Goal: Check status: Check status

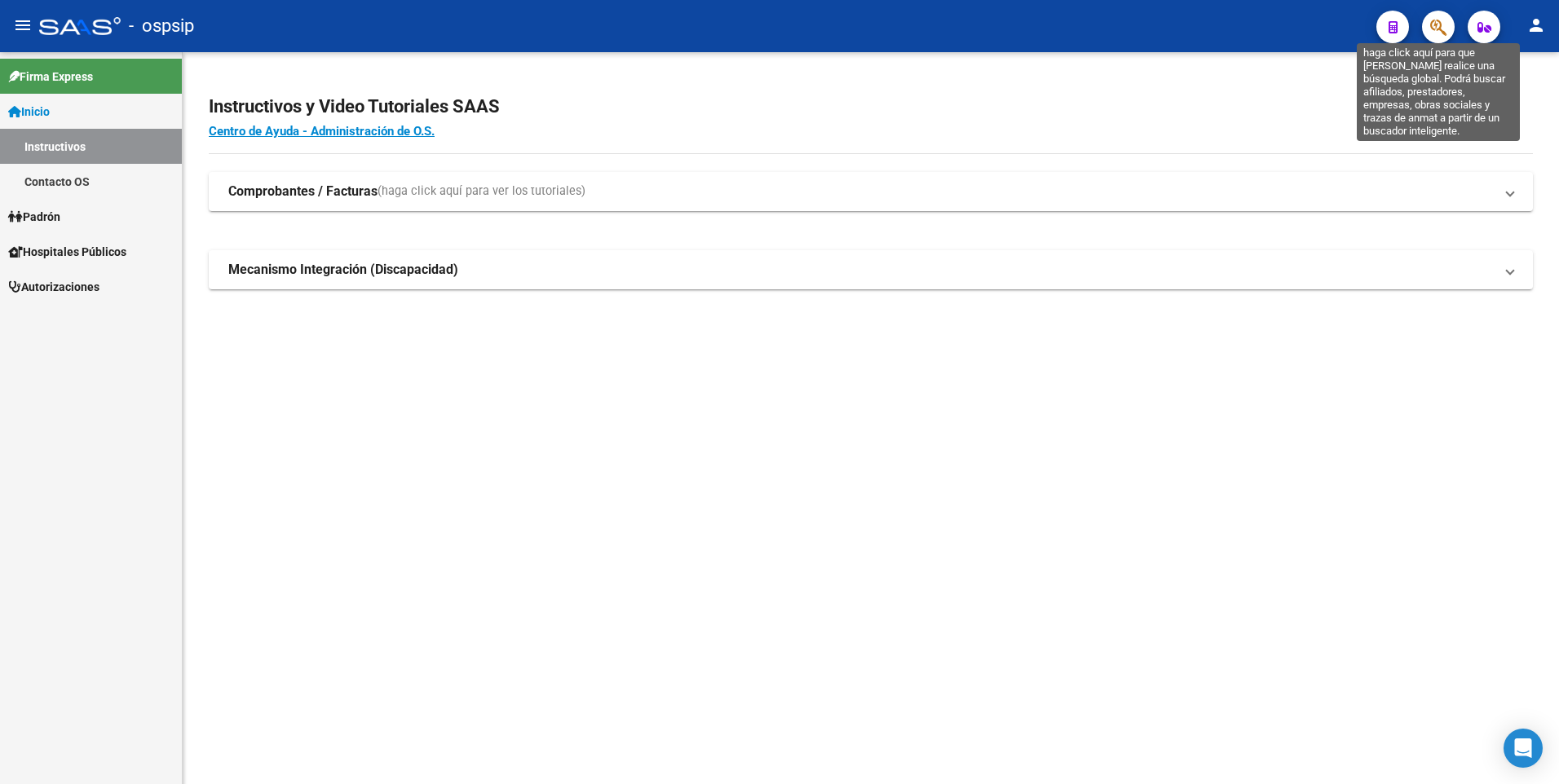
click at [1440, 18] on icon "button" at bounding box center [1437, 27] width 16 height 19
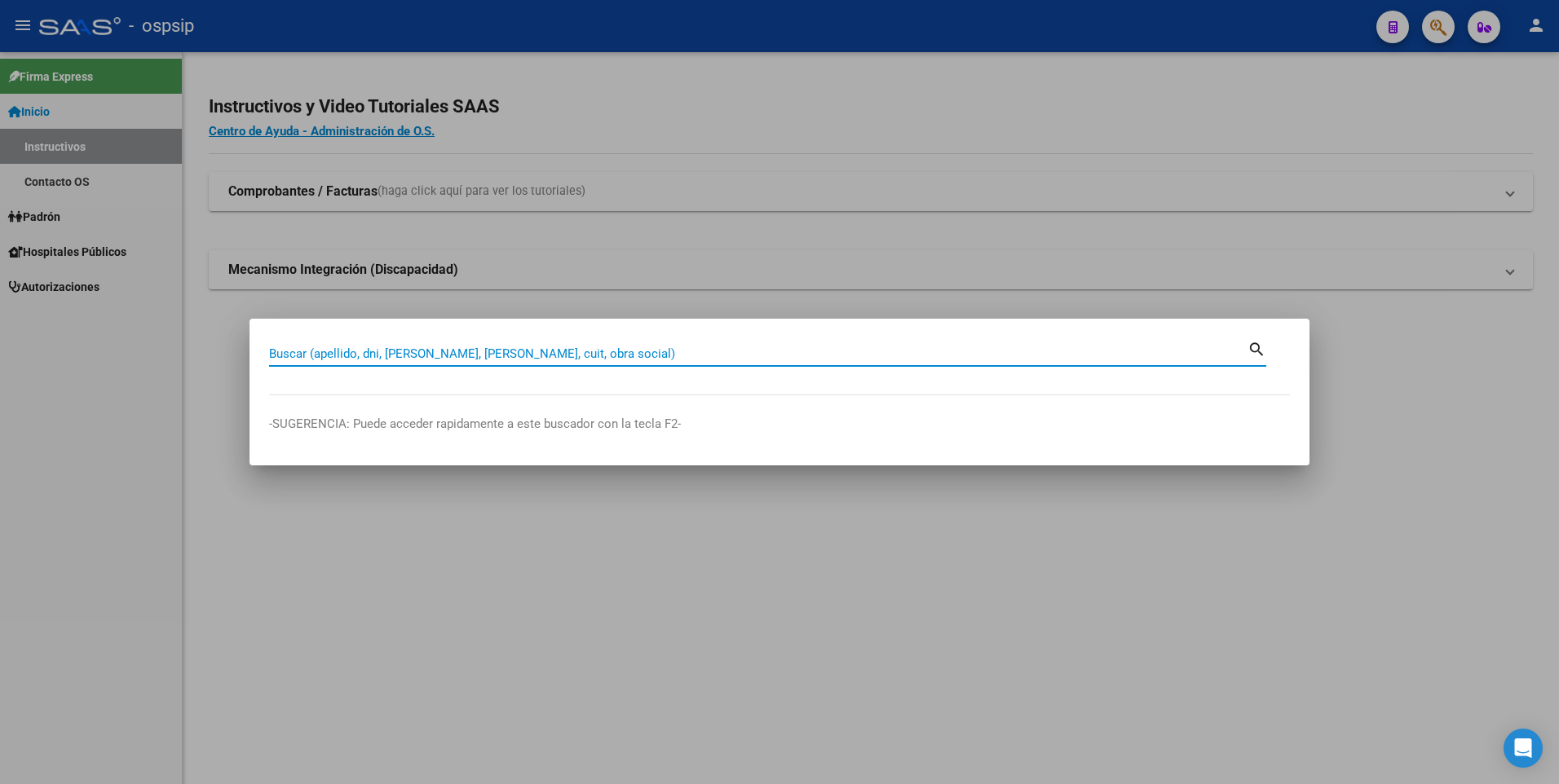
click at [399, 348] on input "Buscar (apellido, dni, [PERSON_NAME], [PERSON_NAME], cuit, obra social)" at bounding box center [758, 354] width 979 height 15
paste input "22686348"
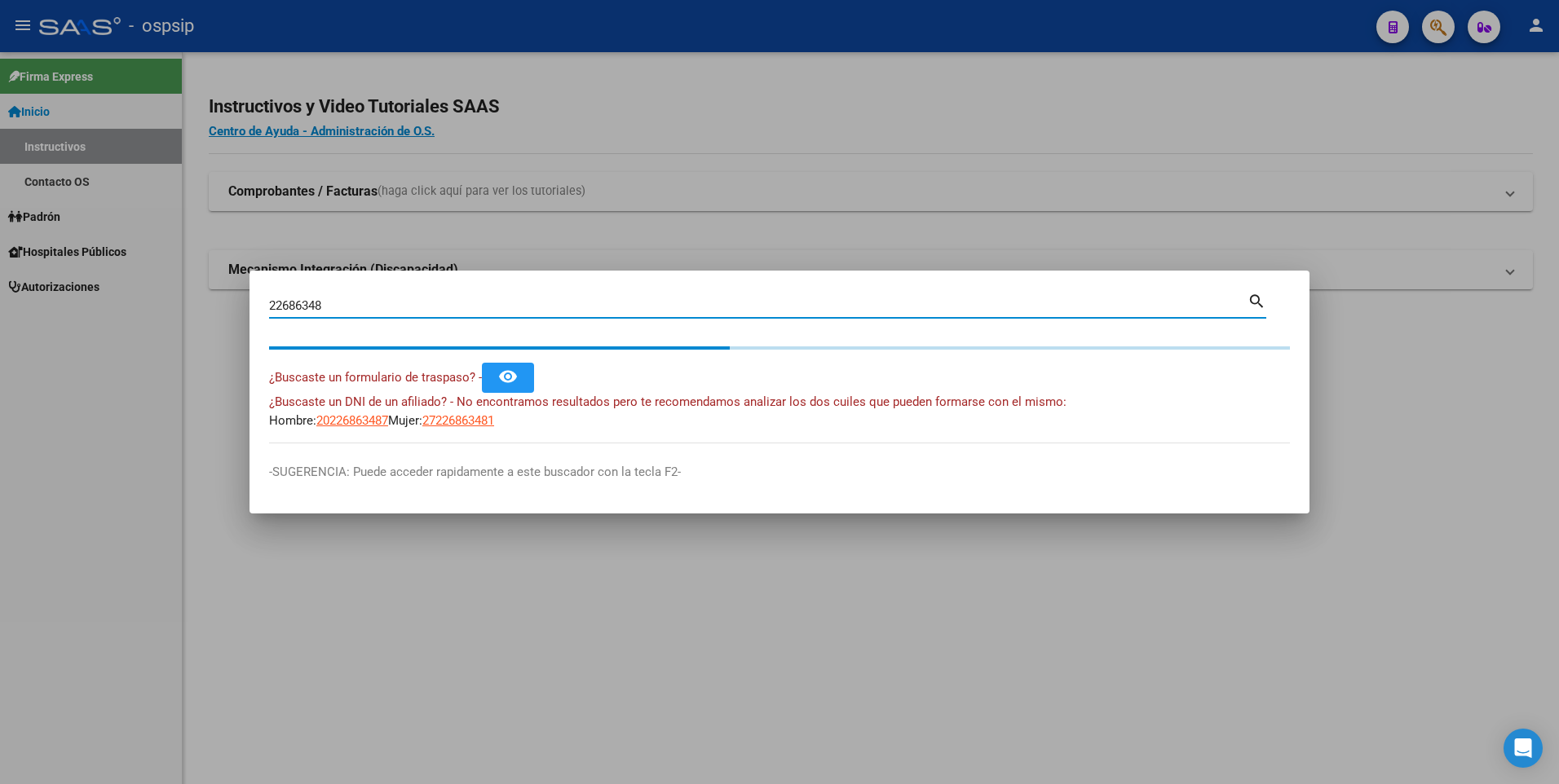
type input "22686348"
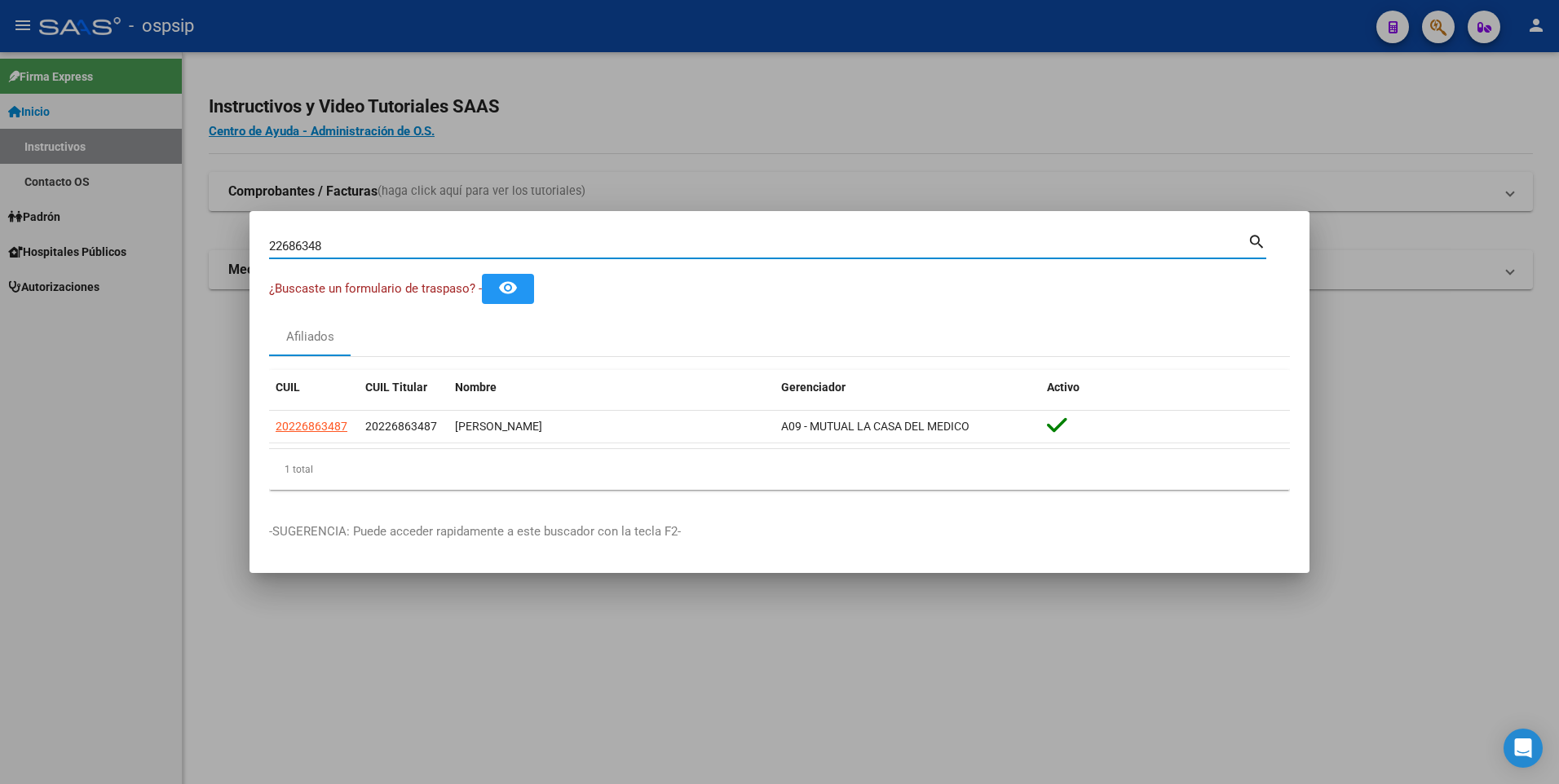
drag, startPoint x: 418, startPoint y: 241, endPoint x: 240, endPoint y: 230, distance: 178.3
click at [241, 230] on div "22686348 Buscar (apellido, dni, cuil, nro traspaso, cuit, obra social) search ¿…" at bounding box center [780, 392] width 1559 height 784
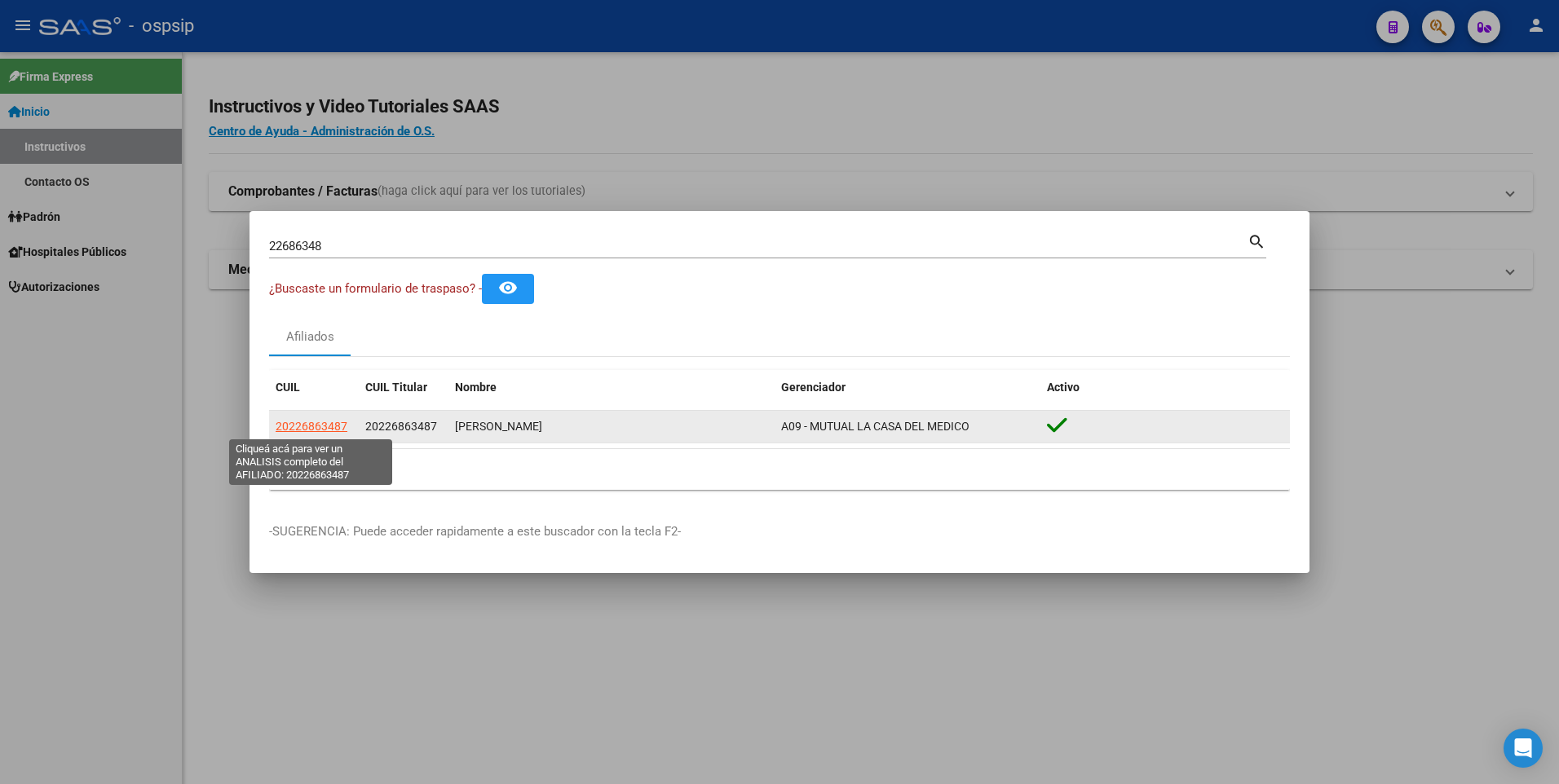
click at [321, 424] on span "20226863487" at bounding box center [311, 426] width 72 height 13
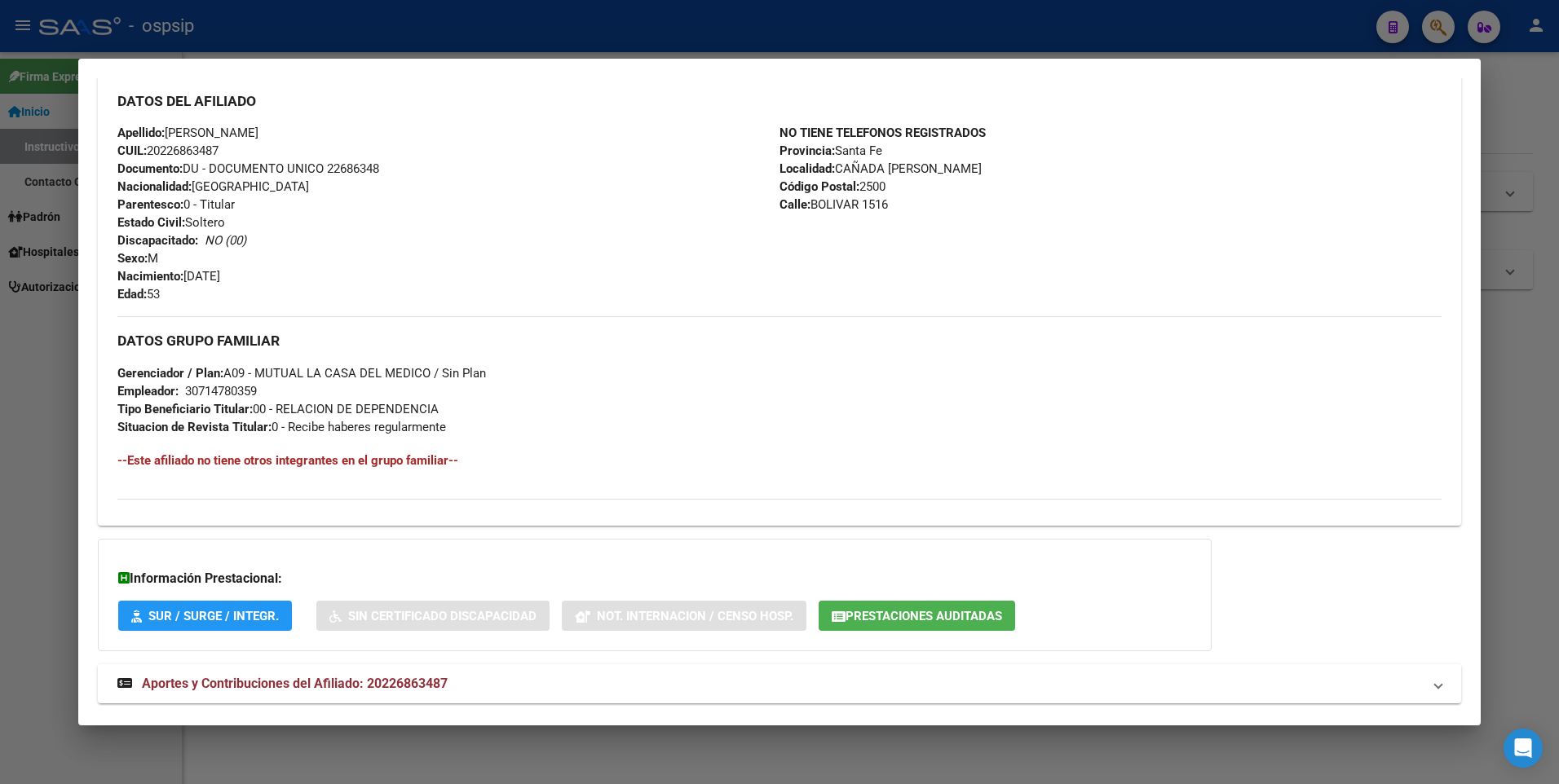
scroll to position [558, 0]
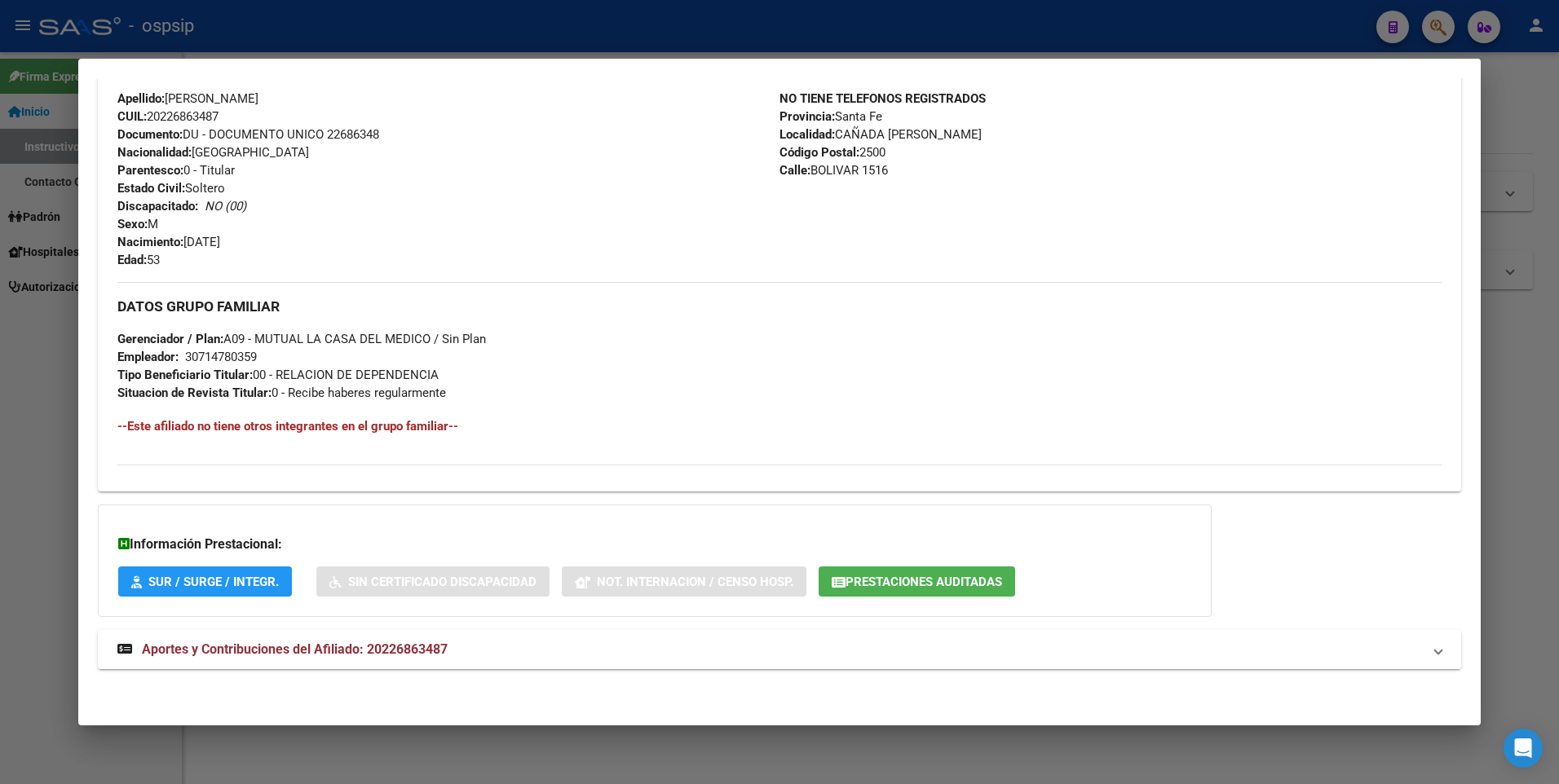
click at [353, 660] on mat-expansion-panel-header "Aportes y Contribuciones del Afiliado: 20226863487" at bounding box center [780, 649] width 1364 height 39
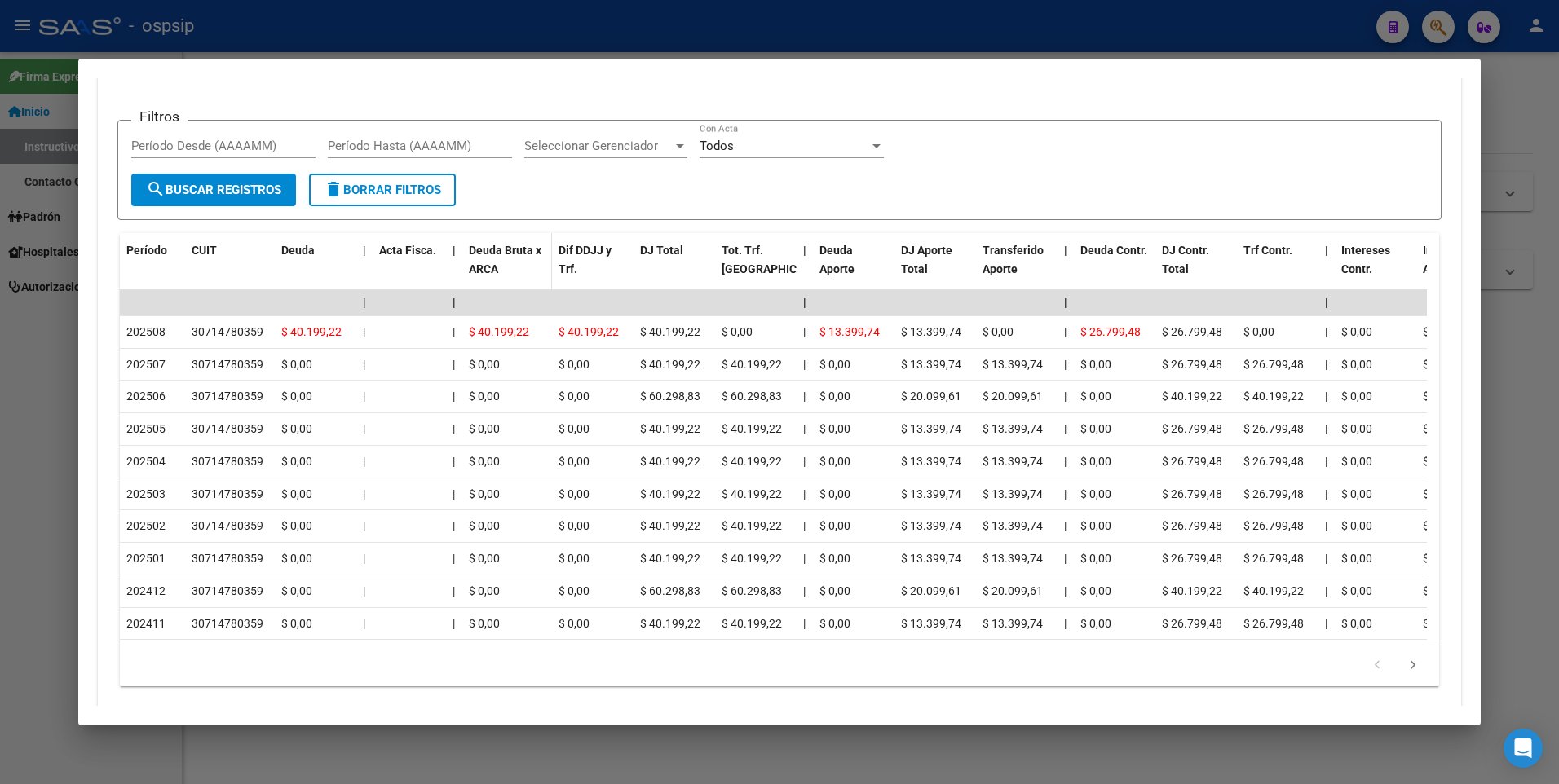
scroll to position [1293, 0]
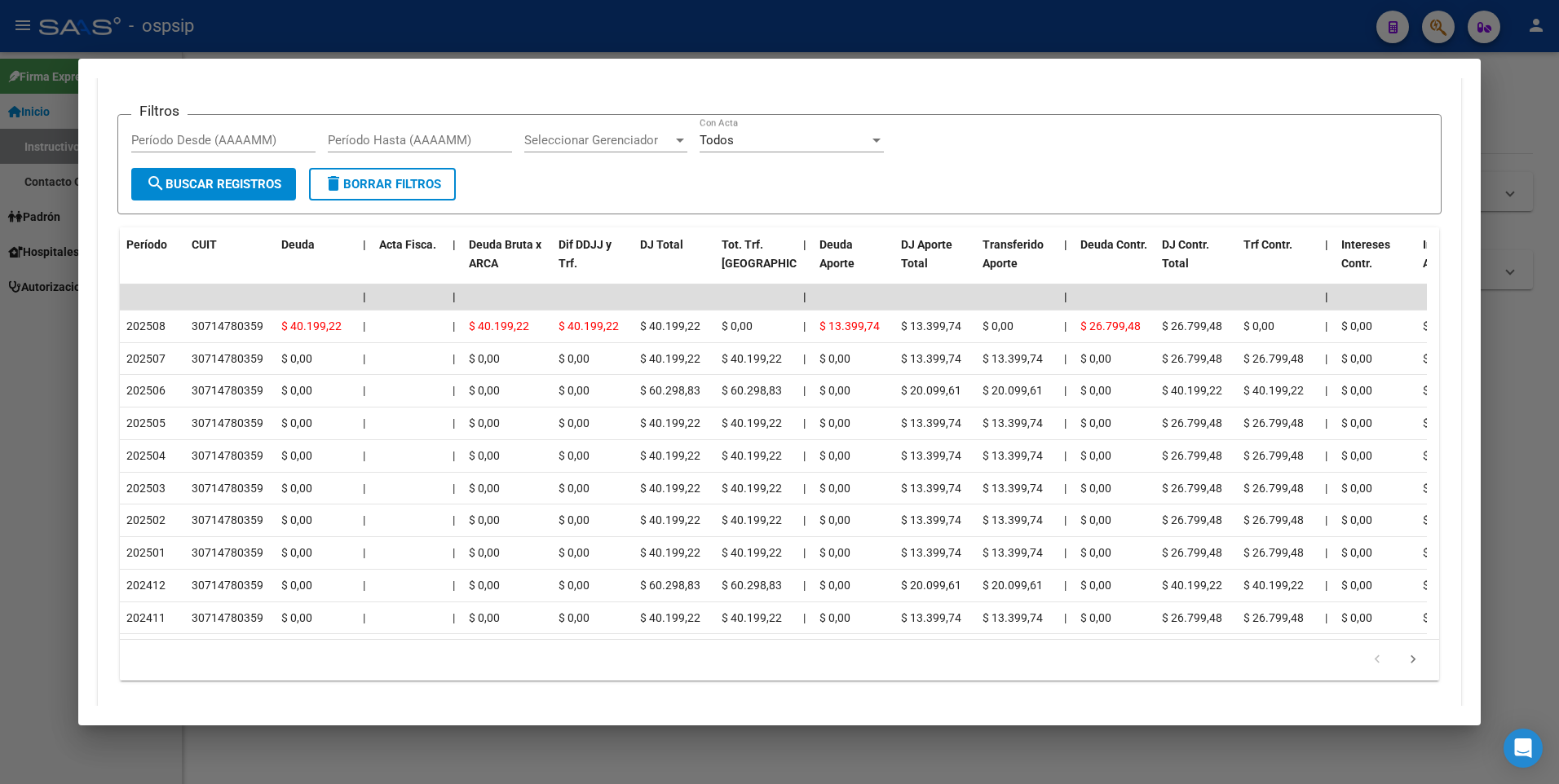
click at [393, 34] on div at bounding box center [780, 392] width 1559 height 784
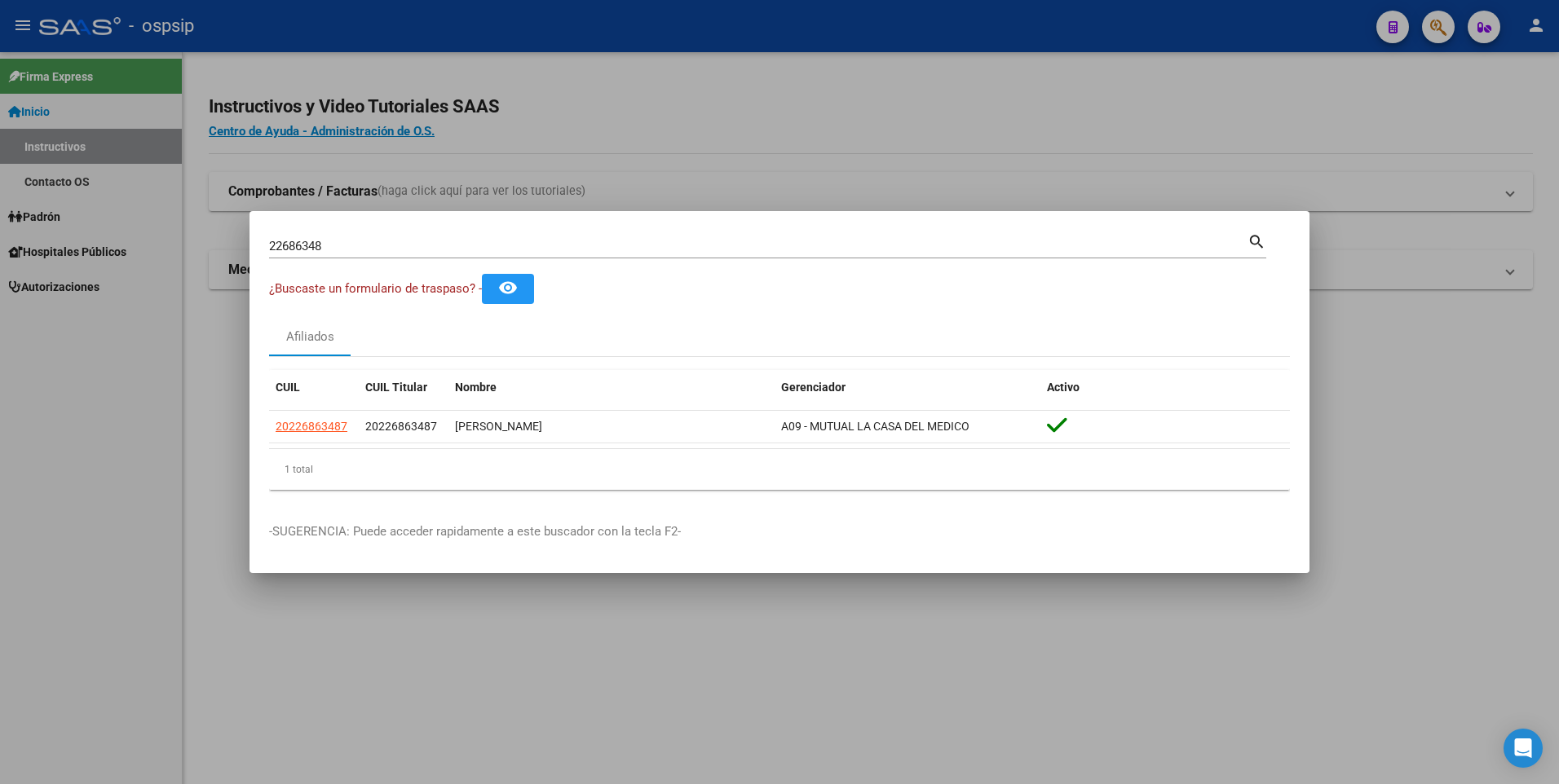
click at [456, 247] on input "22686348" at bounding box center [758, 247] width 979 height 15
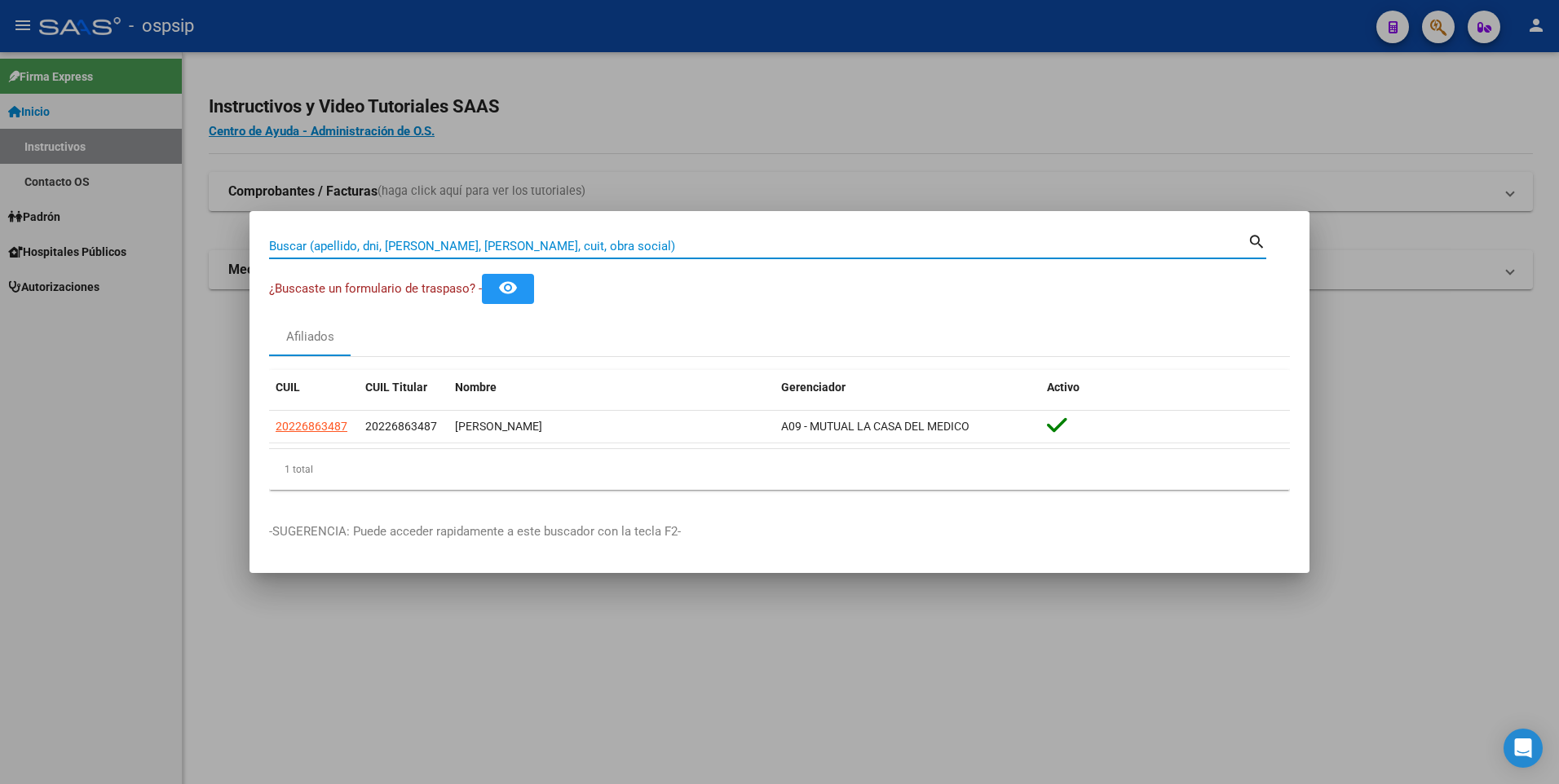
paste input "35636935"
type input "35636935"
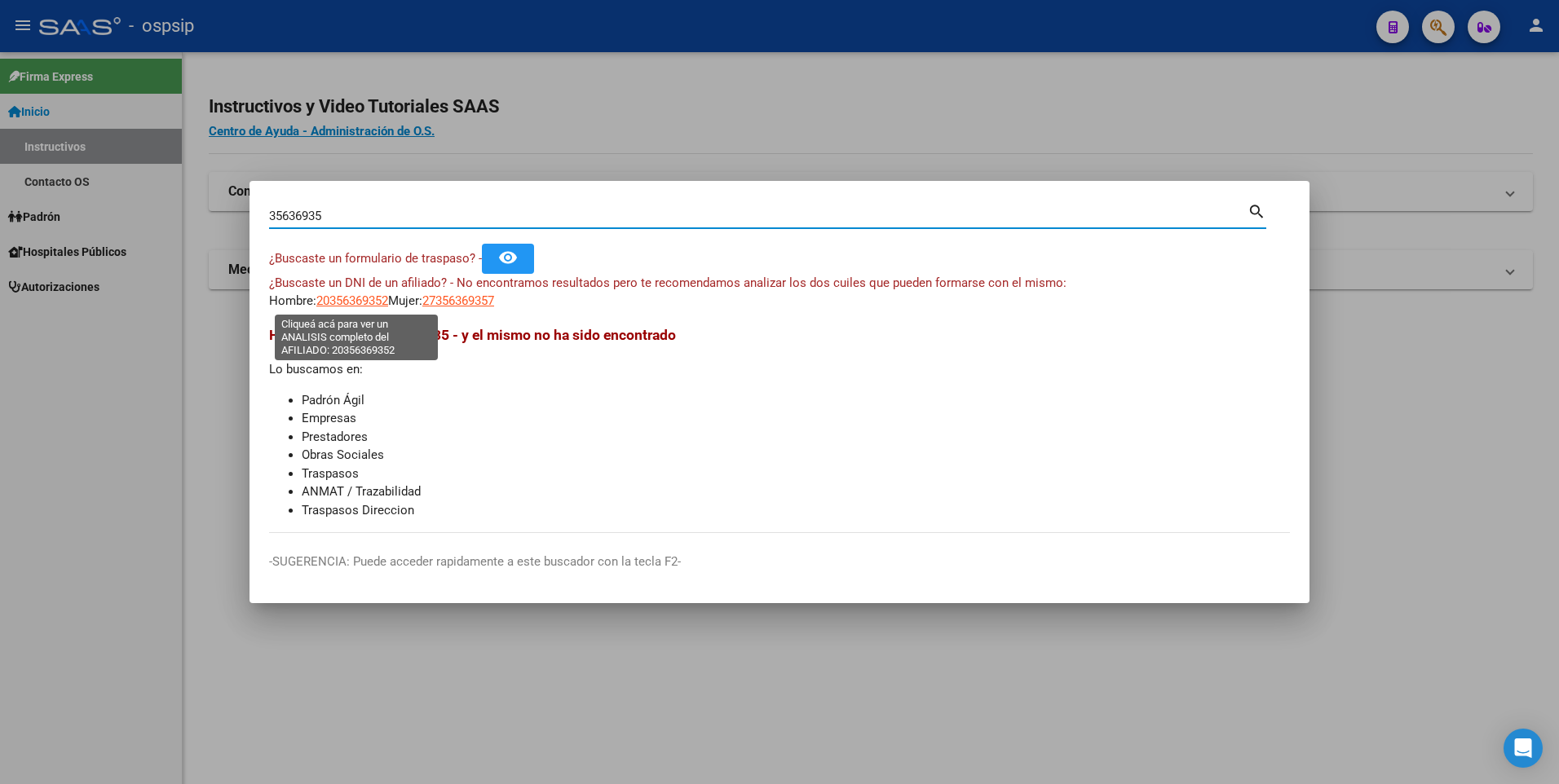
click at [351, 296] on span "20356369352" at bounding box center [351, 301] width 72 height 15
type textarea "20356369352"
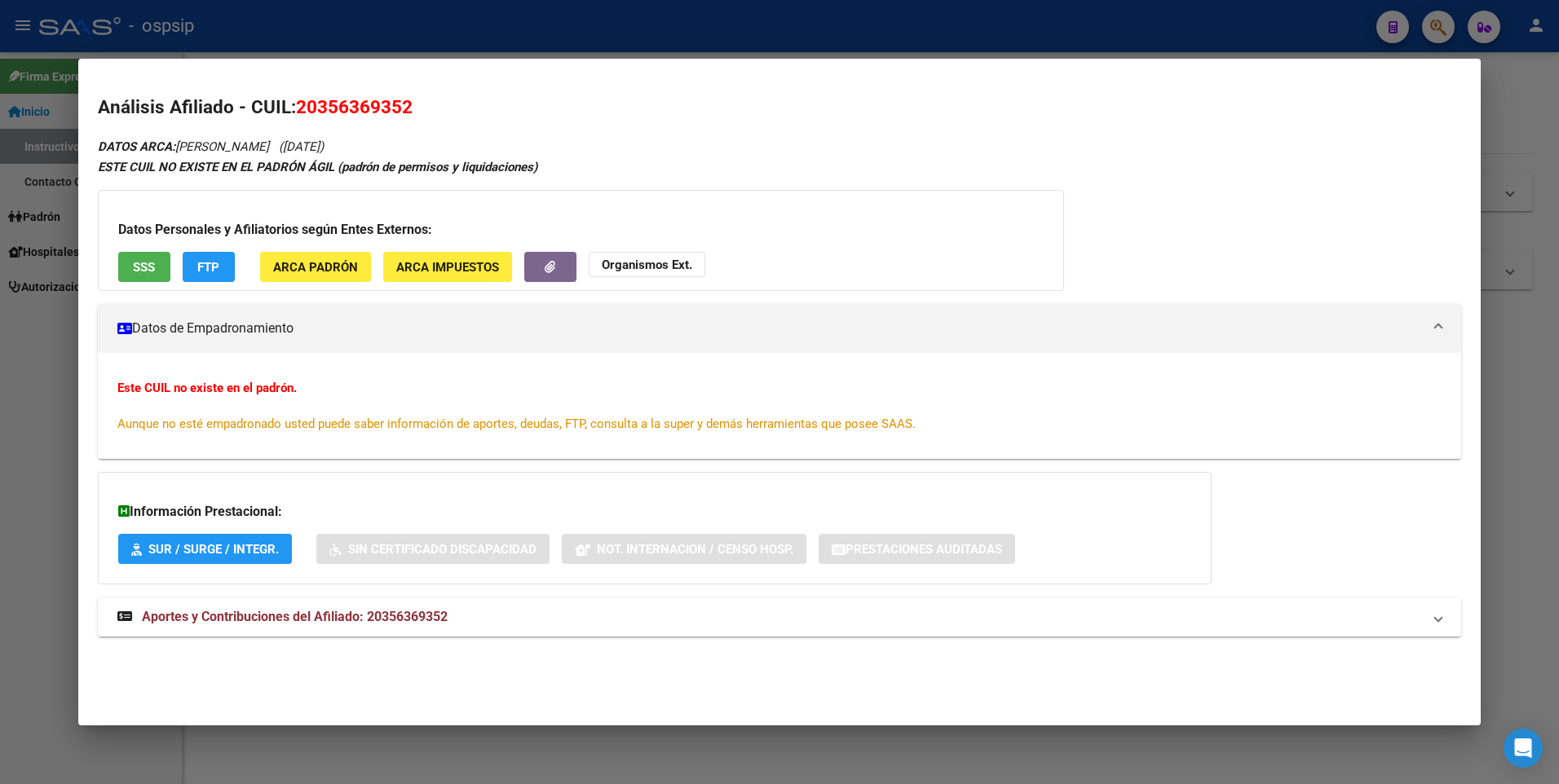
click at [305, 609] on span "Aportes y Contribuciones del Afiliado: 20356369352" at bounding box center [294, 617] width 306 height 16
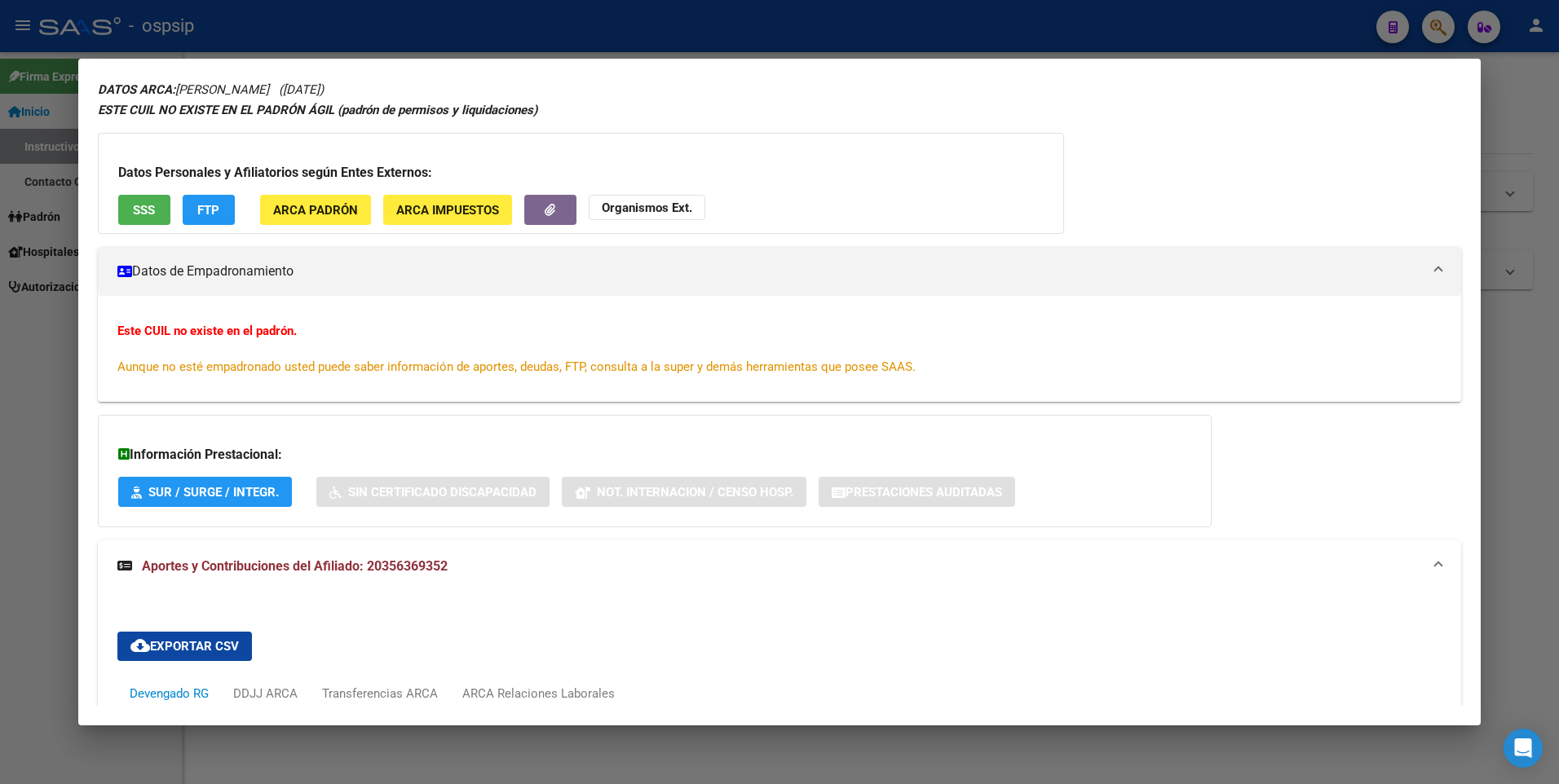
scroll to position [0, 0]
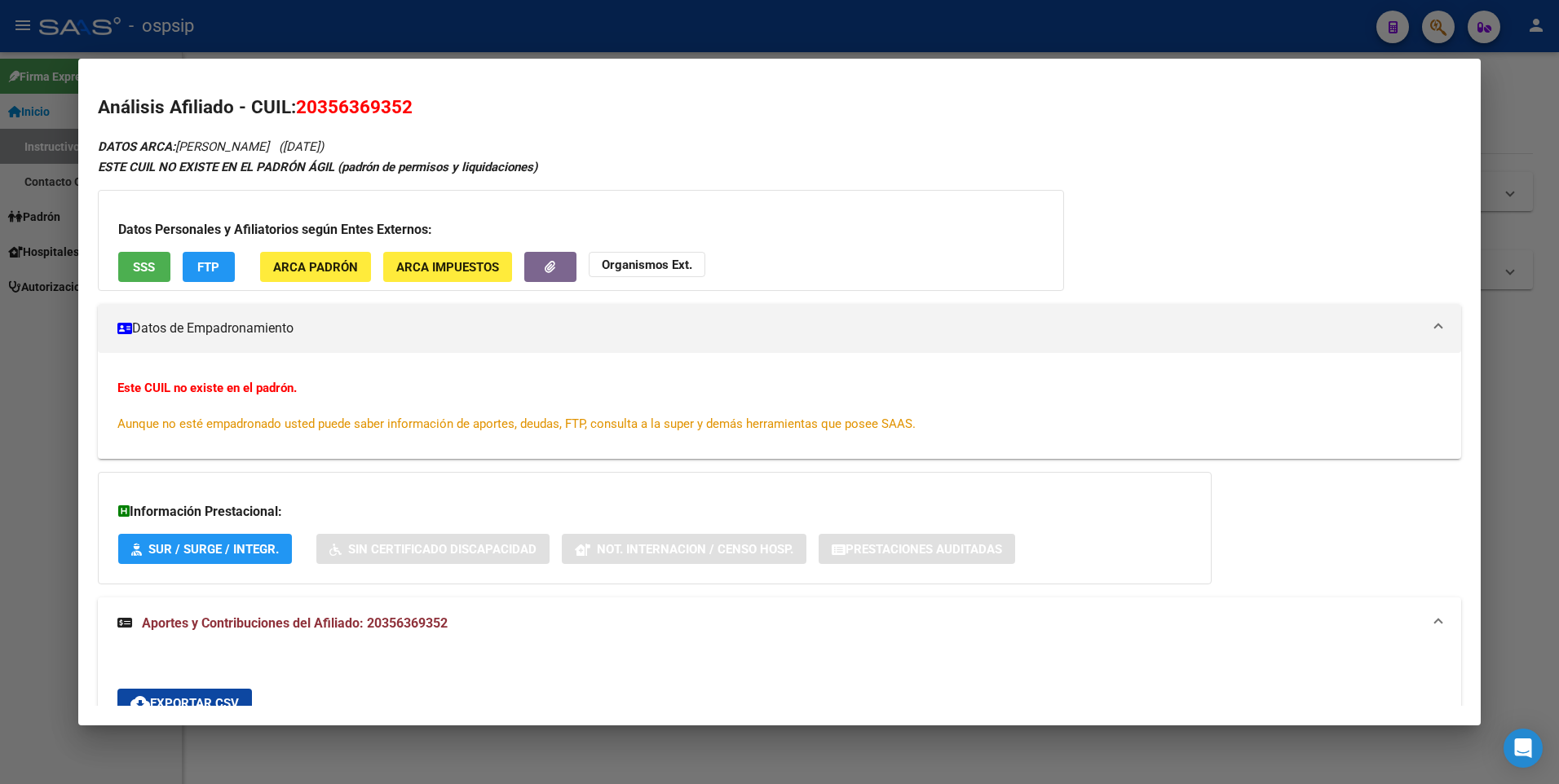
click at [128, 264] on button "SSS" at bounding box center [144, 267] width 52 height 30
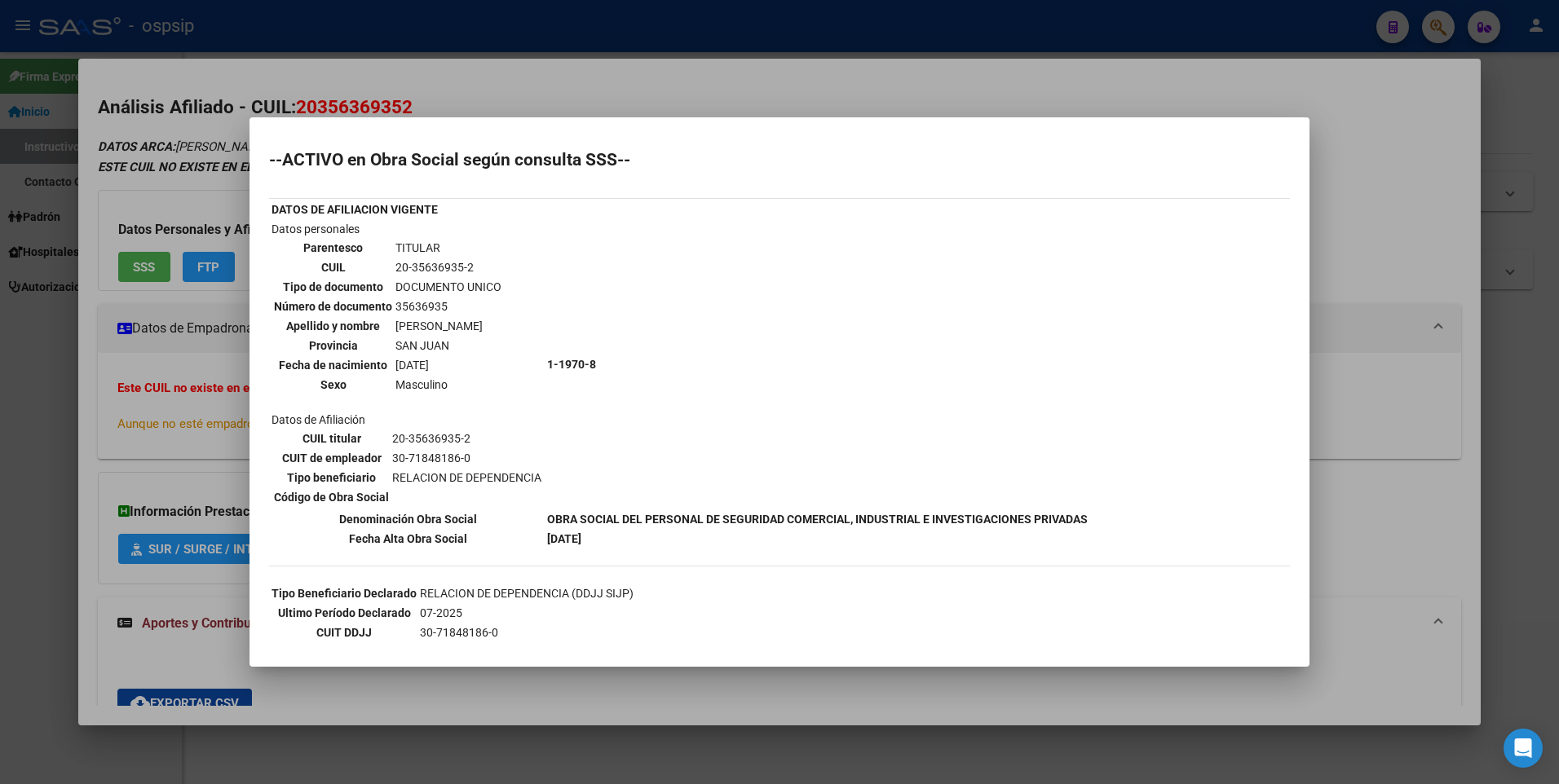
click at [622, 71] on div at bounding box center [780, 392] width 1559 height 784
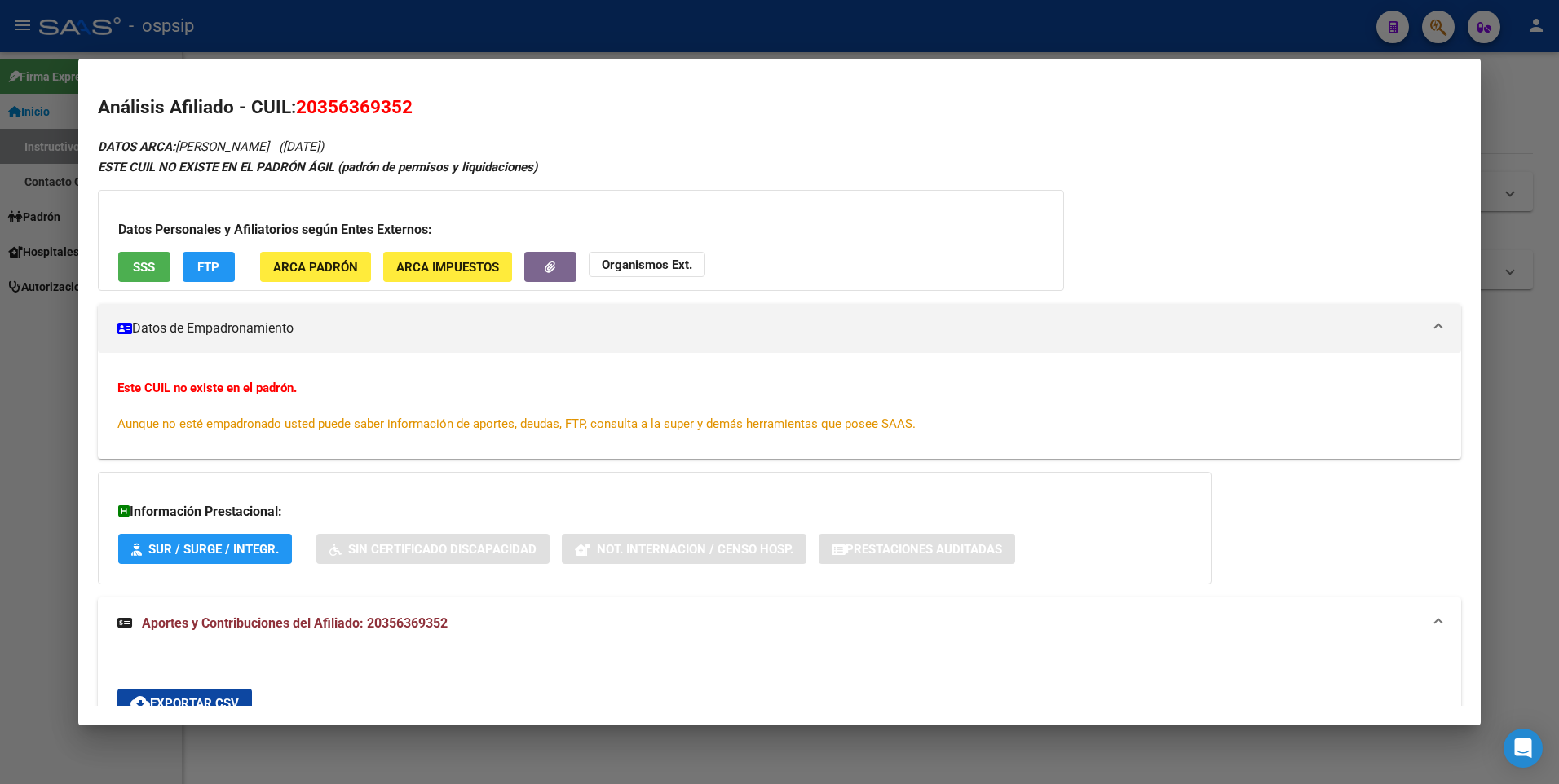
drag, startPoint x: 341, startPoint y: 35, endPoint x: 350, endPoint y: 34, distance: 9.1
click at [341, 34] on div at bounding box center [780, 392] width 1559 height 784
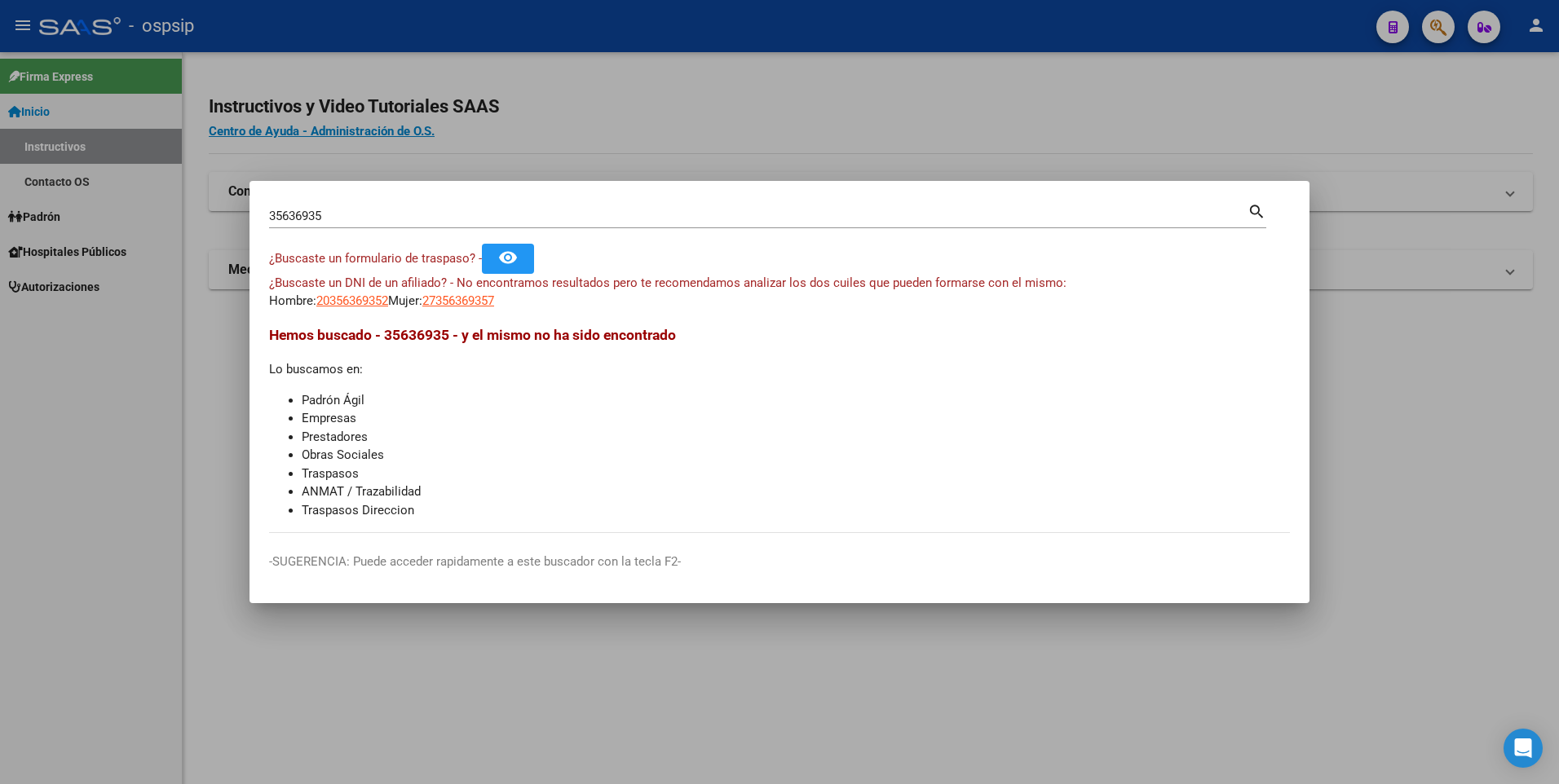
click at [422, 216] on input "35636935" at bounding box center [758, 216] width 979 height 15
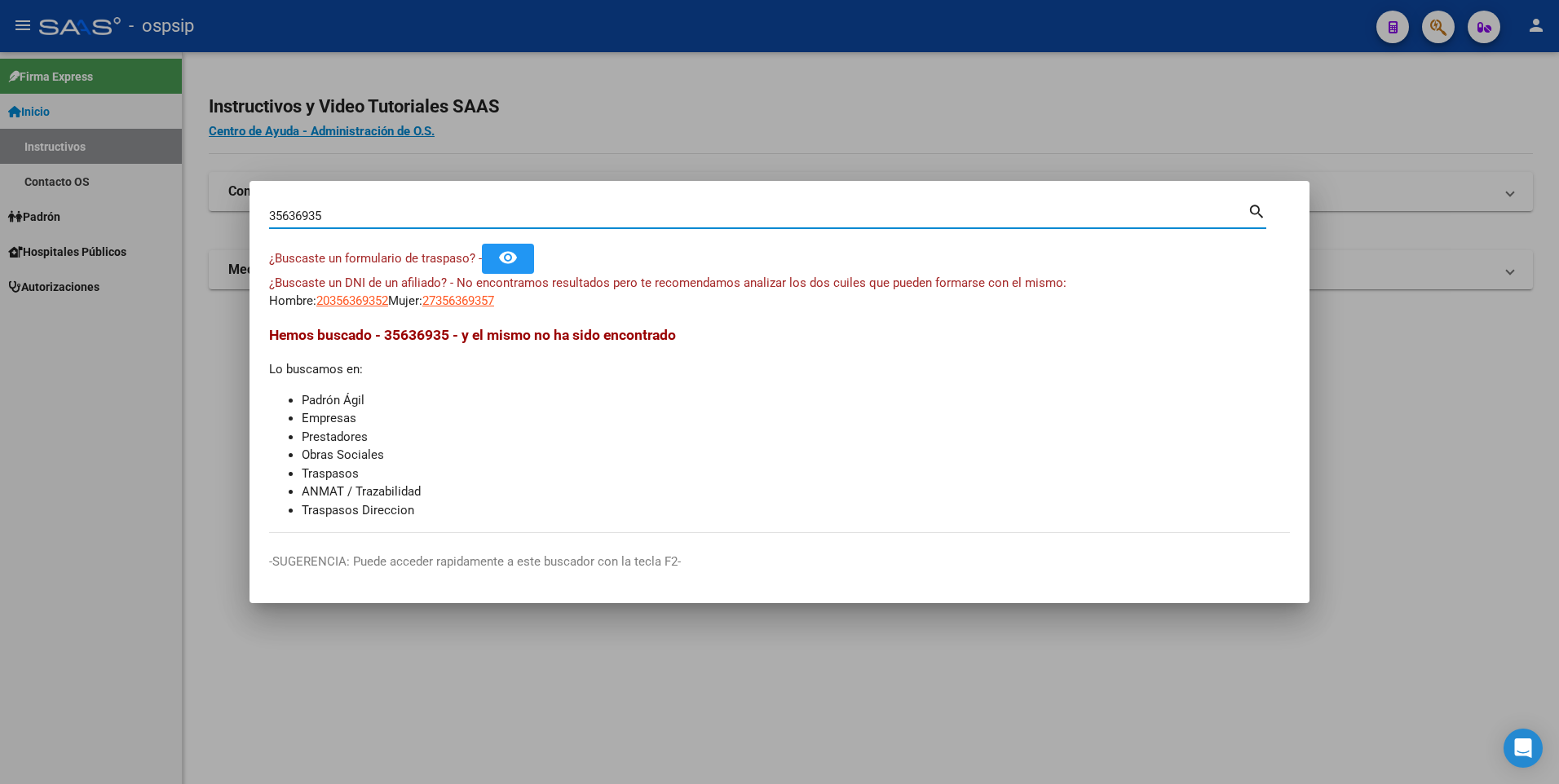
click at [427, 213] on input "35636935" at bounding box center [758, 216] width 979 height 15
type input "32815256"
click at [494, 301] on span "27328152563" at bounding box center [458, 301] width 72 height 15
type textarea "27328152563"
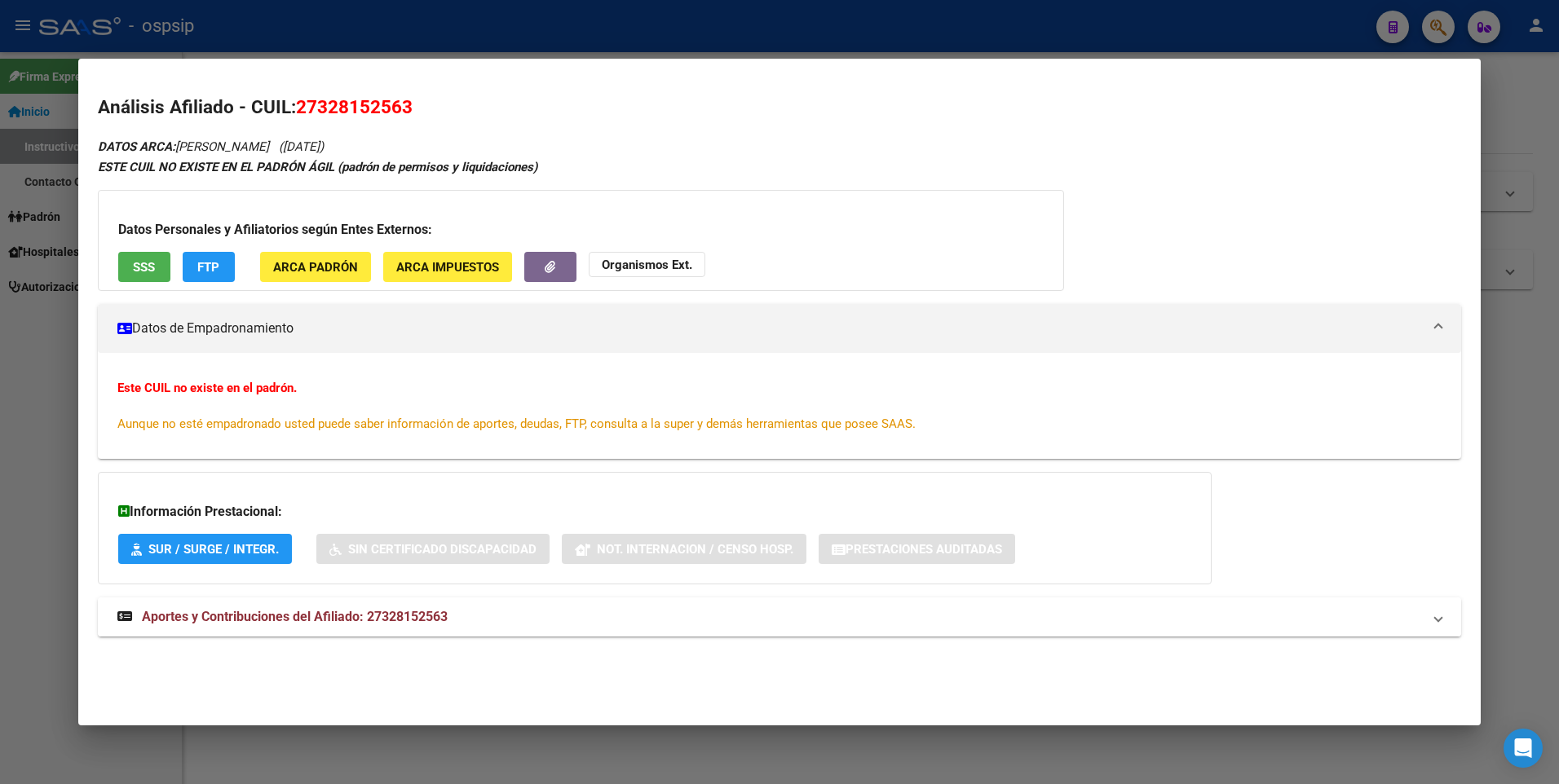
click at [350, 617] on span "Aportes y Contribuciones del Afiliado: 27328152563" at bounding box center [294, 617] width 306 height 16
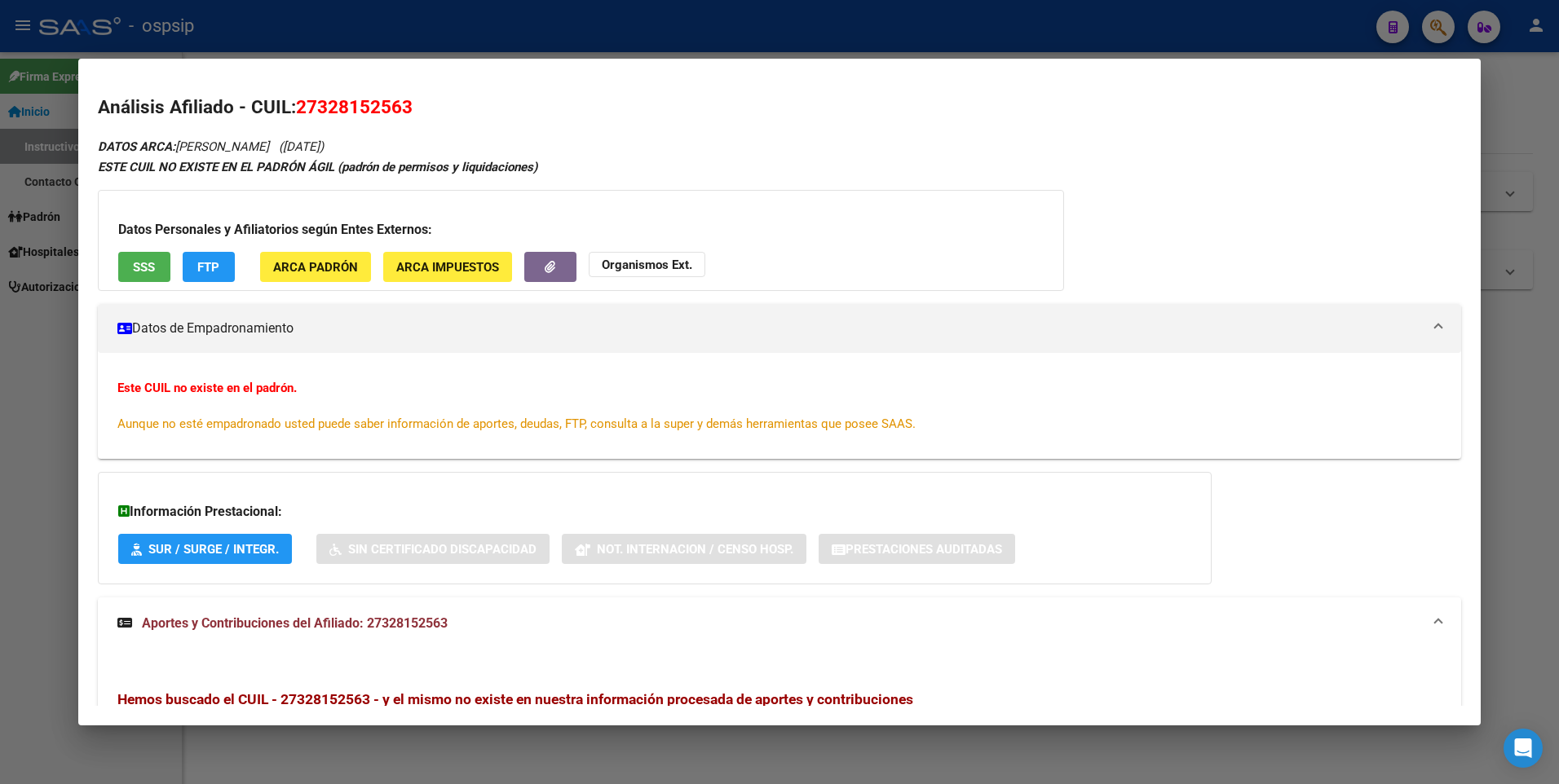
click at [136, 261] on span "SSS" at bounding box center [144, 267] width 22 height 15
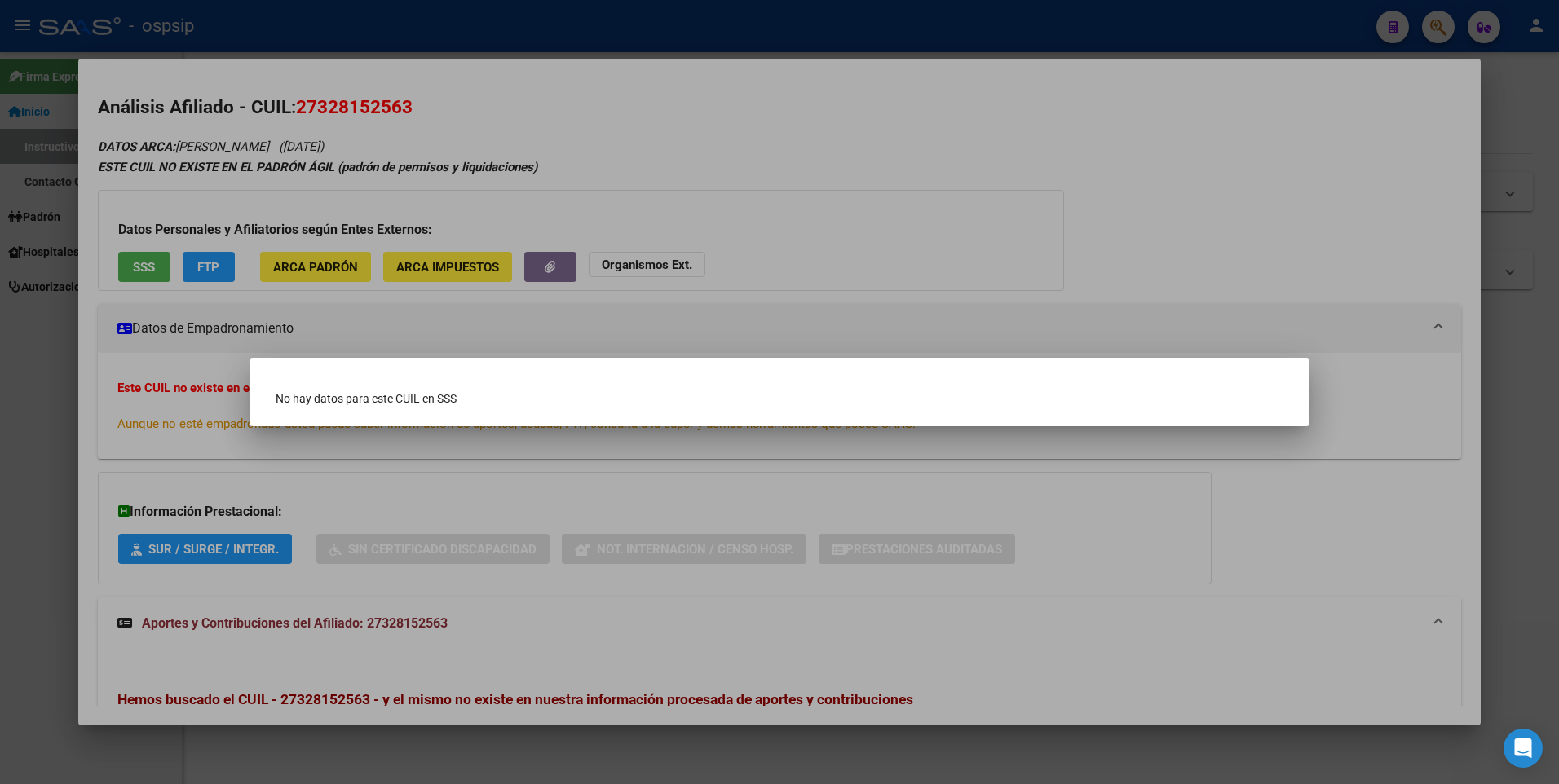
click at [309, 41] on div at bounding box center [780, 392] width 1559 height 784
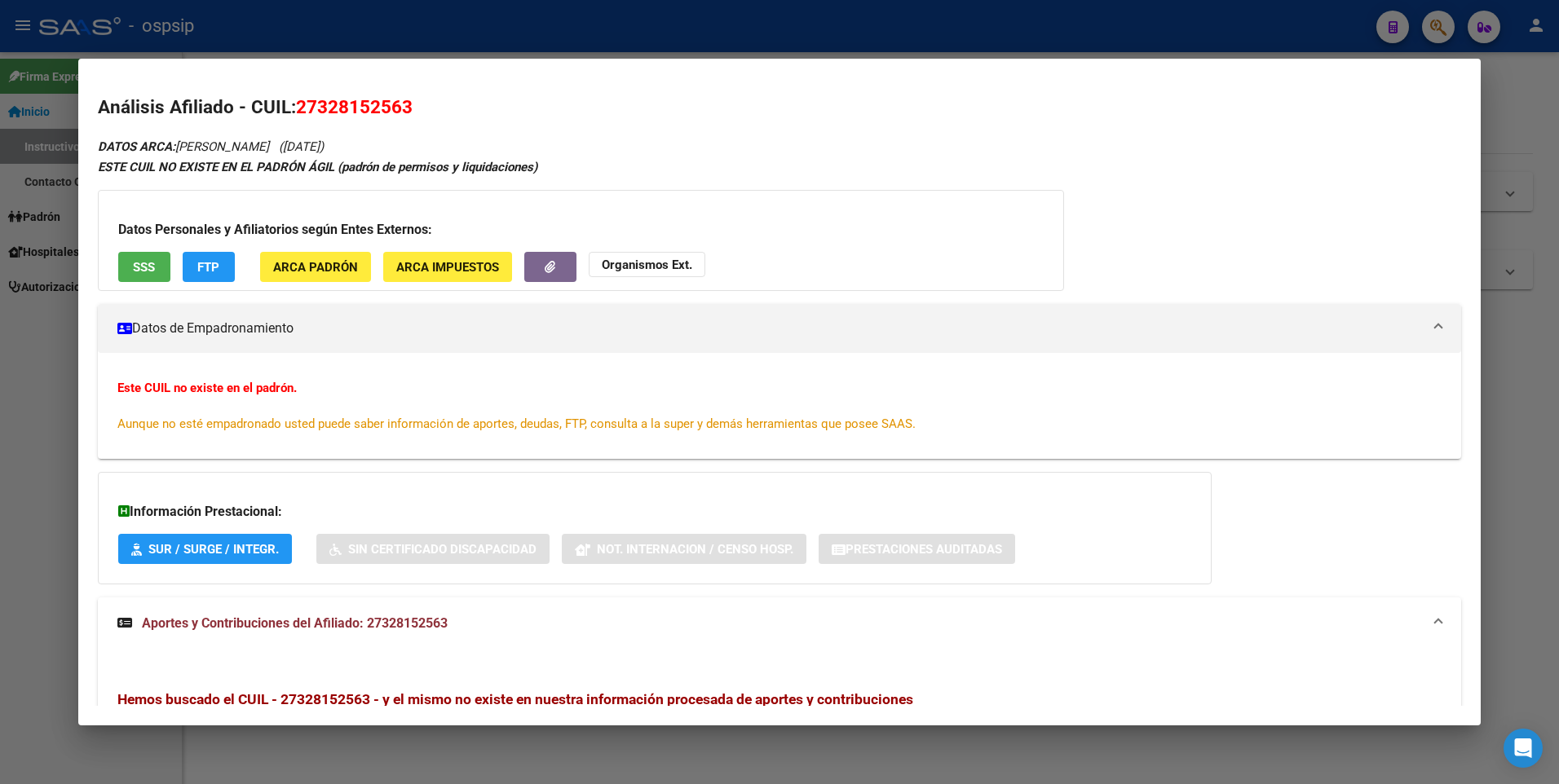
click at [271, 37] on div at bounding box center [780, 392] width 1559 height 784
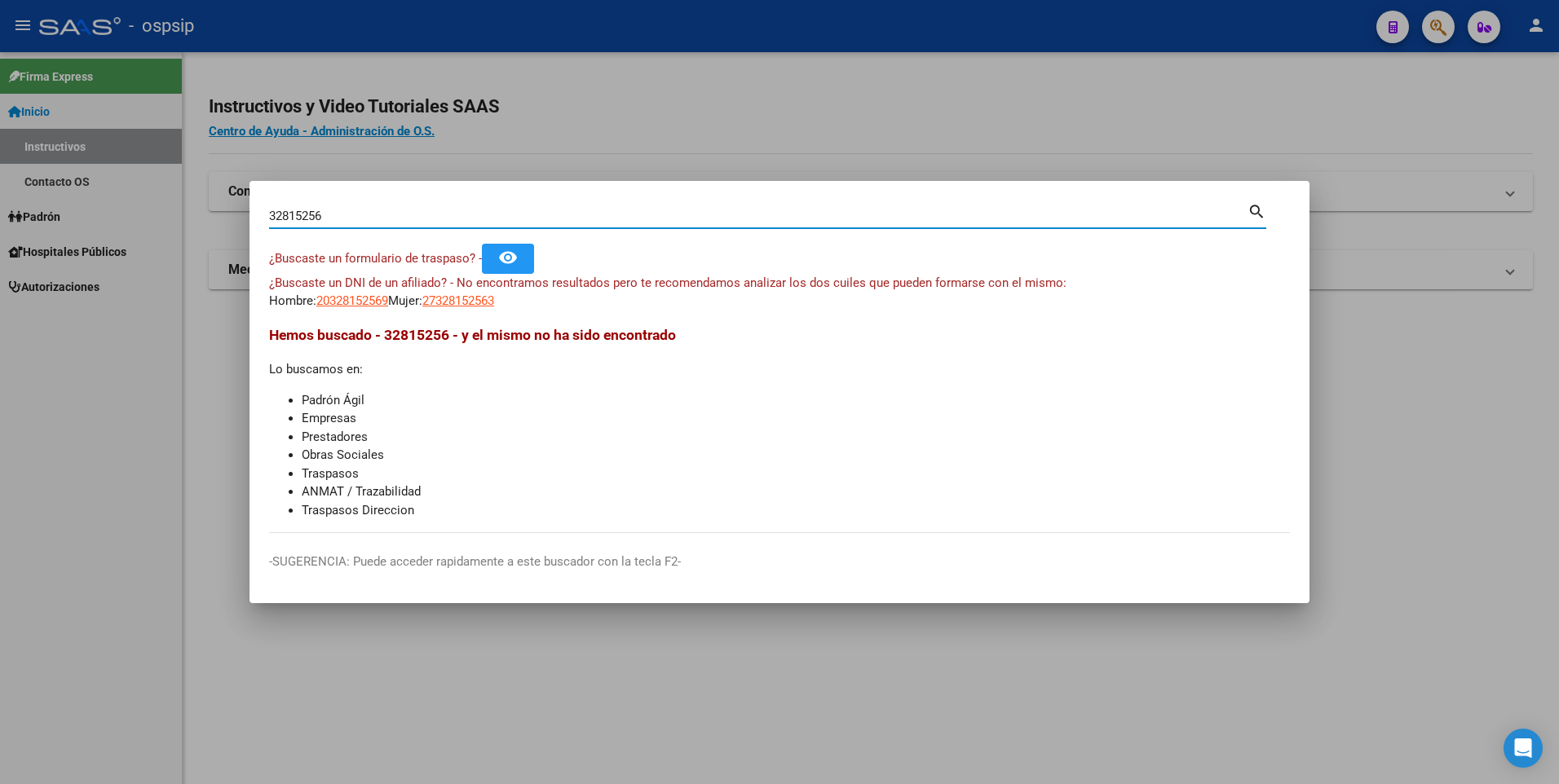
drag, startPoint x: 341, startPoint y: 212, endPoint x: 92, endPoint y: 213, distance: 249.0
click at [92, 213] on div "32815256 Buscar (apellido, dni, cuil, nro traspaso, cuit, obra social) search ¿…" at bounding box center [780, 392] width 1559 height 784
